Goal: Browse casually: Explore the website without a specific task or goal

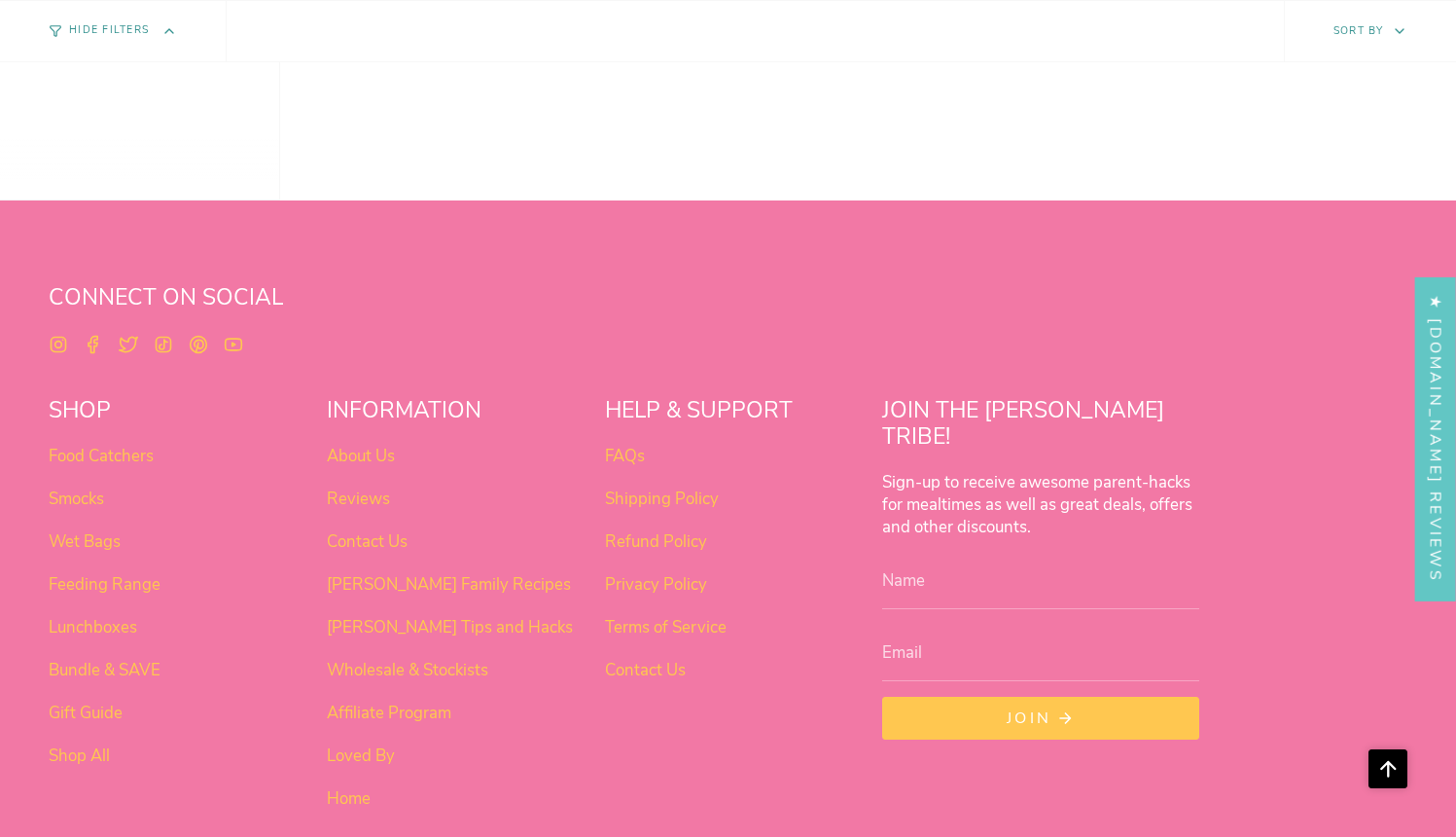
scroll to position [1545, 0]
